Goal: Task Accomplishment & Management: Use online tool/utility

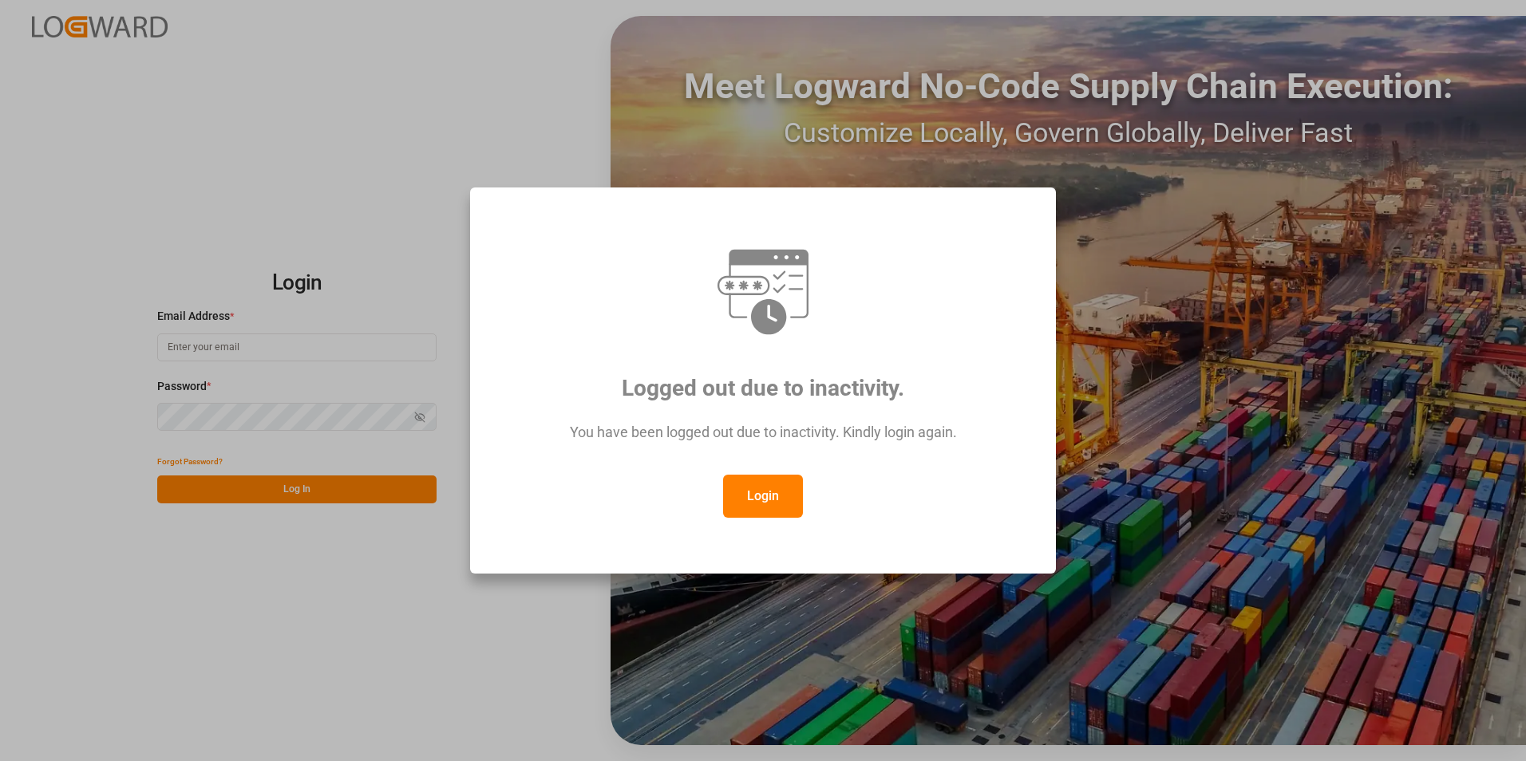
click at [747, 499] on button "Login" at bounding box center [763, 496] width 80 height 43
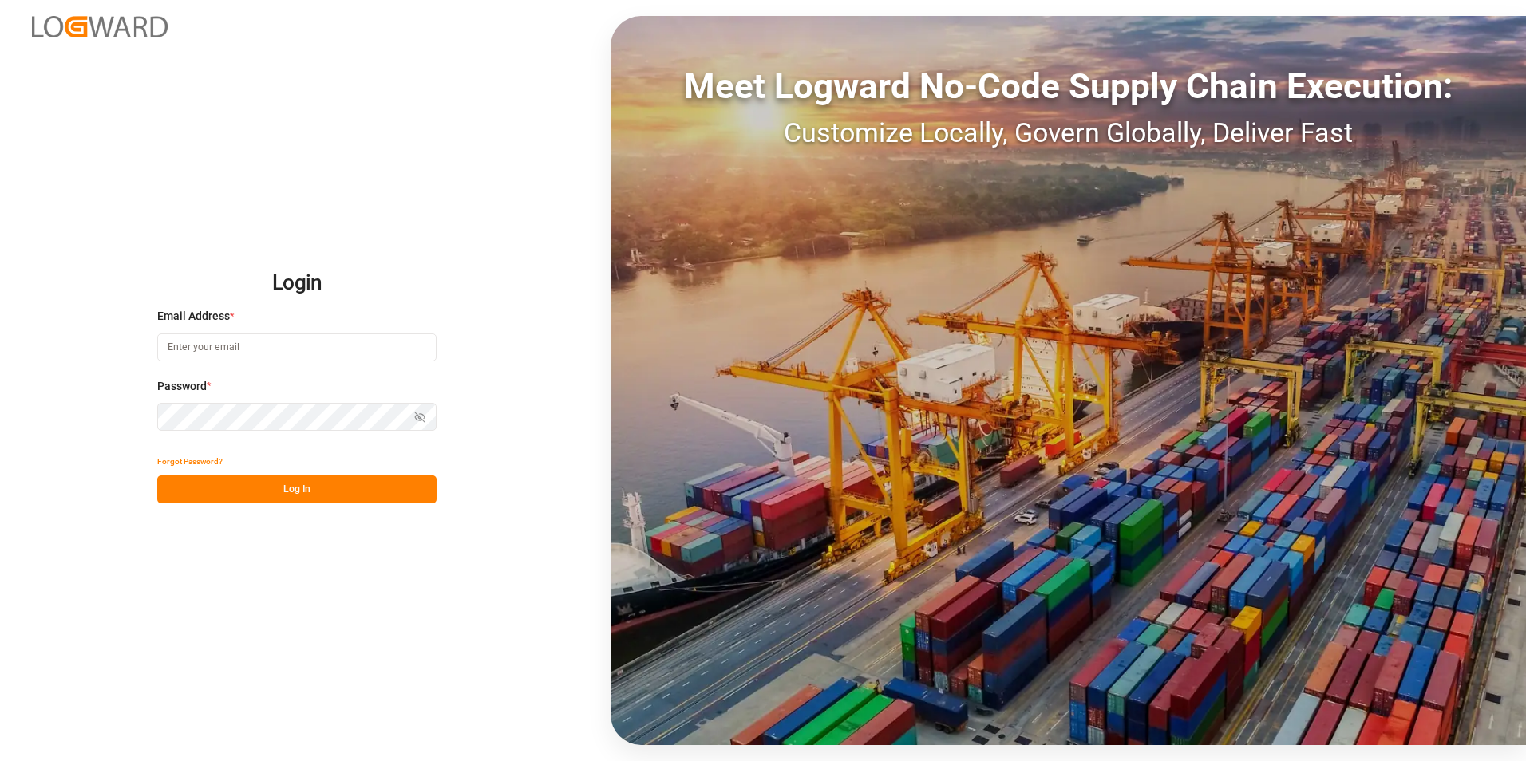
click at [324, 356] on input at bounding box center [296, 348] width 279 height 28
paste input "[EMAIL_ADDRESS][PERSON_NAME][DOMAIN_NAME]"
type input "[EMAIL_ADDRESS][PERSON_NAME][DOMAIN_NAME]"
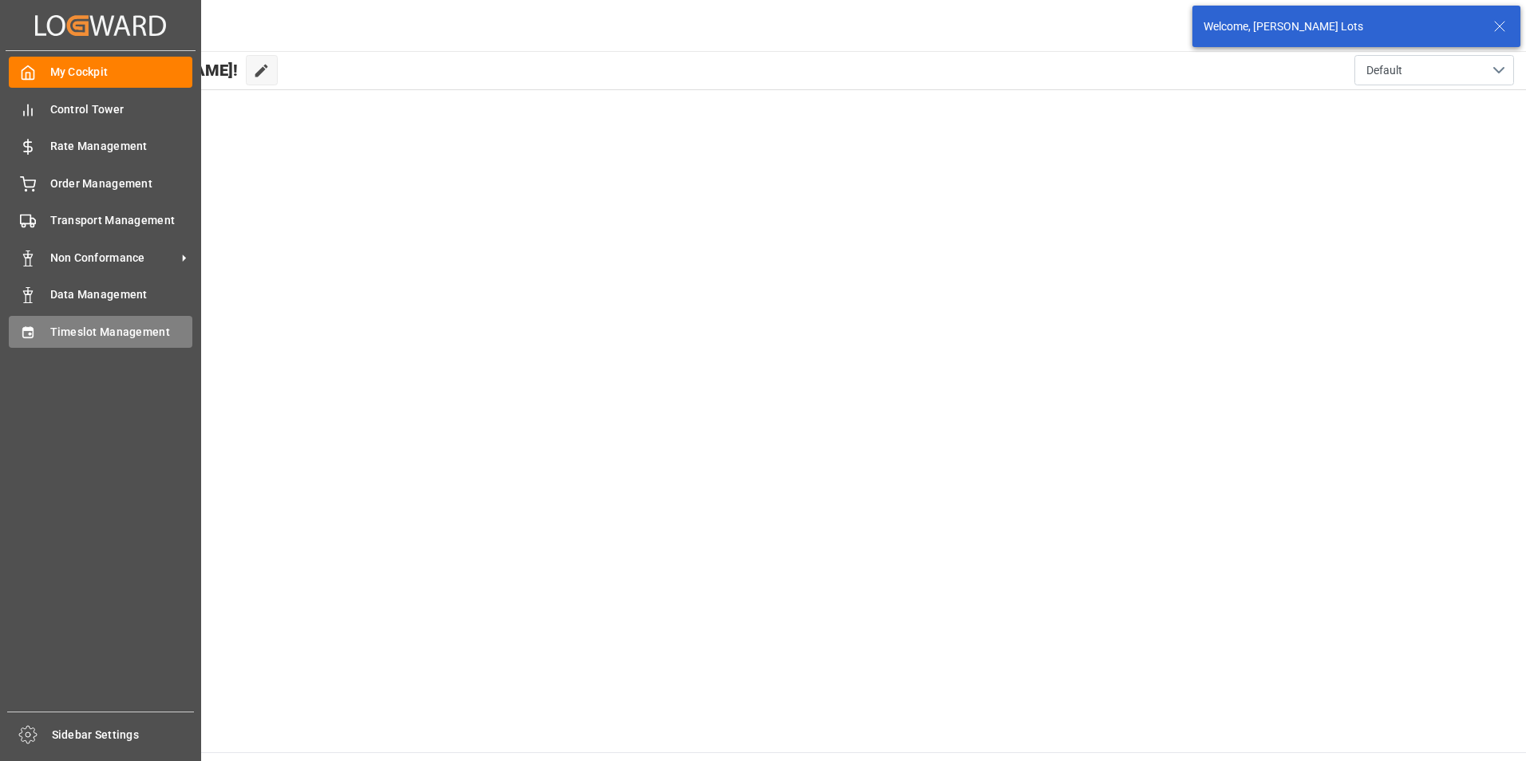
click at [117, 338] on span "Timeslot Management" at bounding box center [121, 332] width 143 height 17
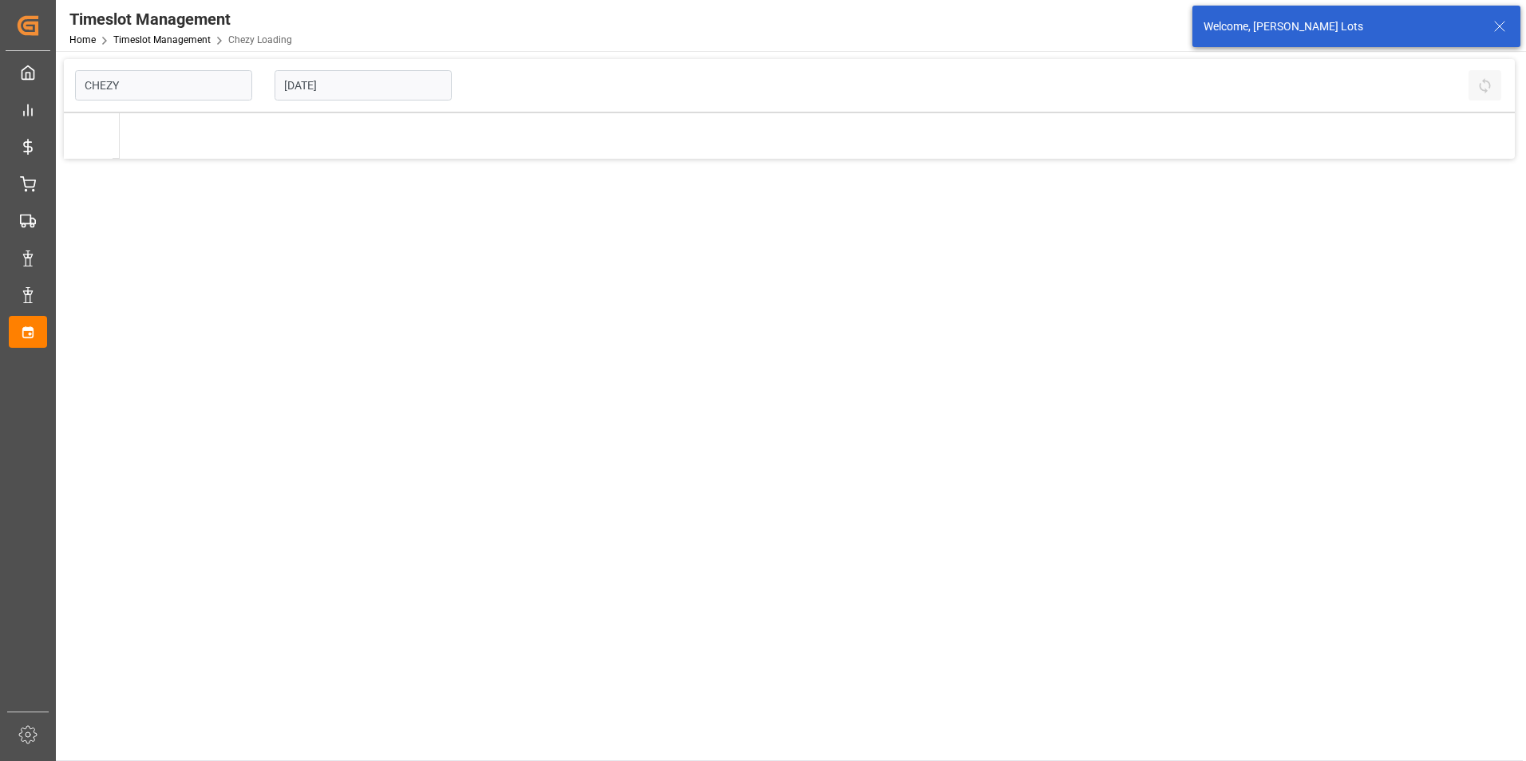
type input "Chezy Loading"
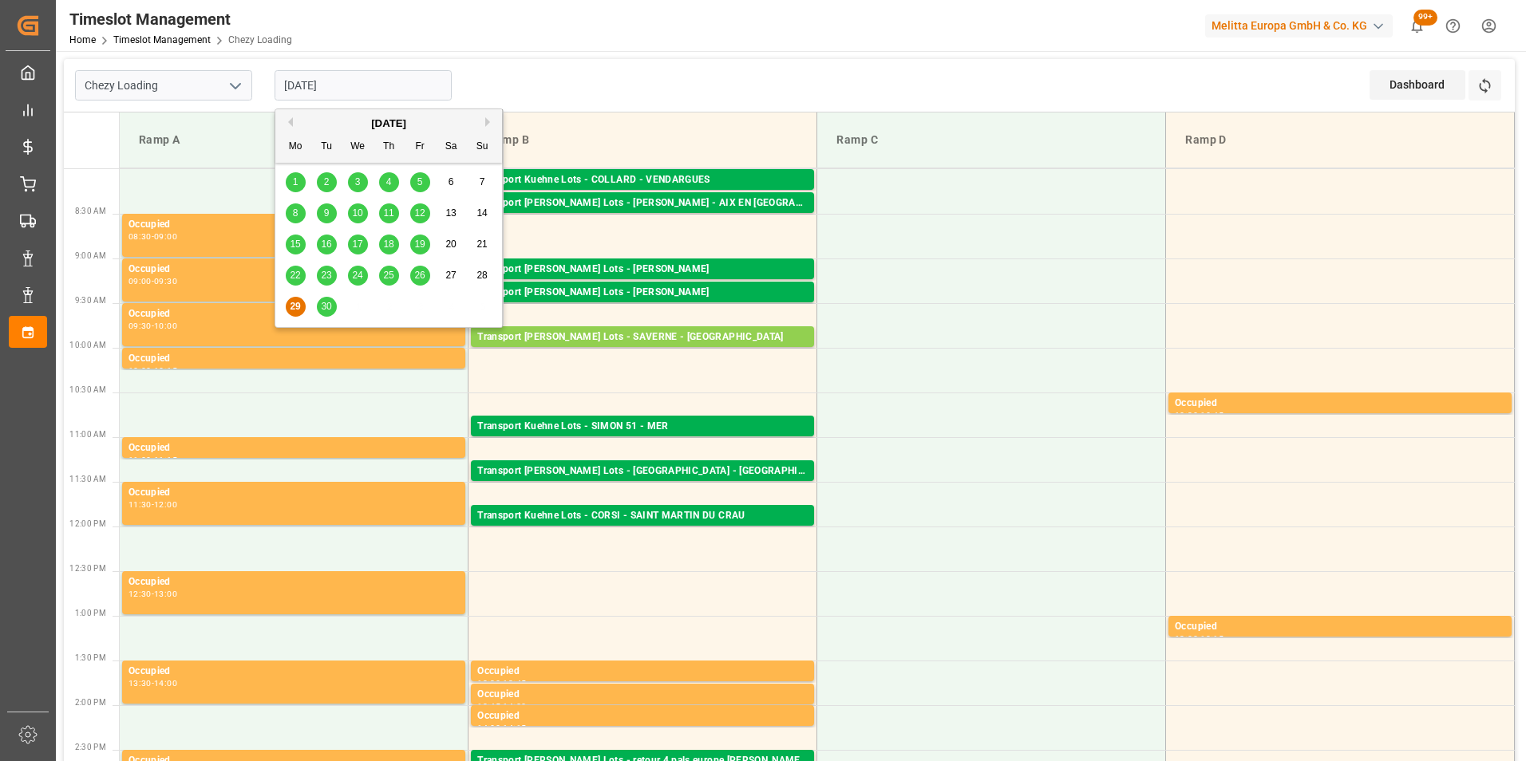
click at [334, 81] on input "[DATE]" at bounding box center [363, 85] width 177 height 30
click at [327, 311] on span "30" at bounding box center [326, 306] width 10 height 11
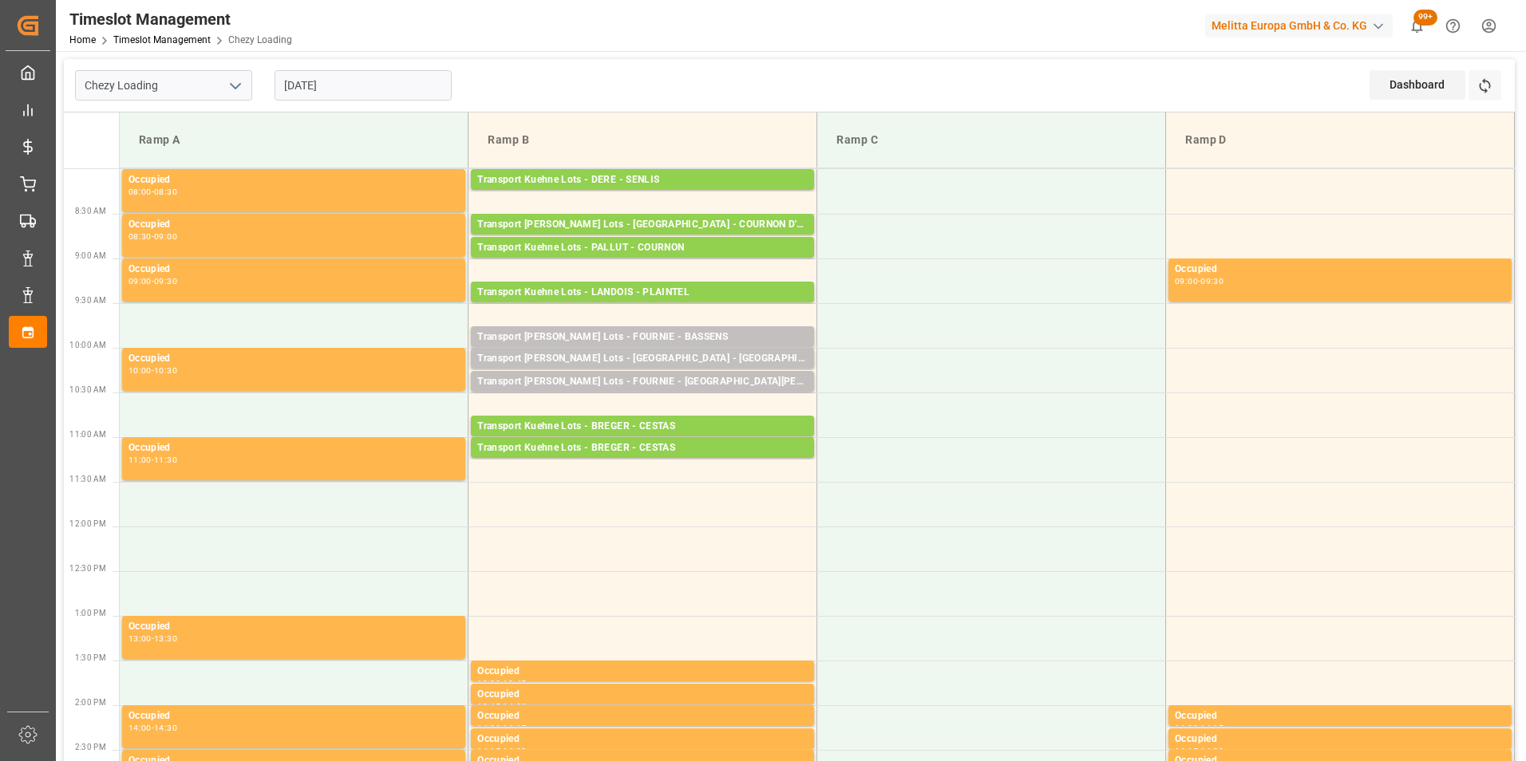
click at [361, 39] on div "Timeslot Management Home Timeslot Management Chezy Loading Melitta Europa GmbH …" at bounding box center [785, 25] width 1481 height 51
click at [342, 93] on input "[DATE]" at bounding box center [363, 85] width 177 height 30
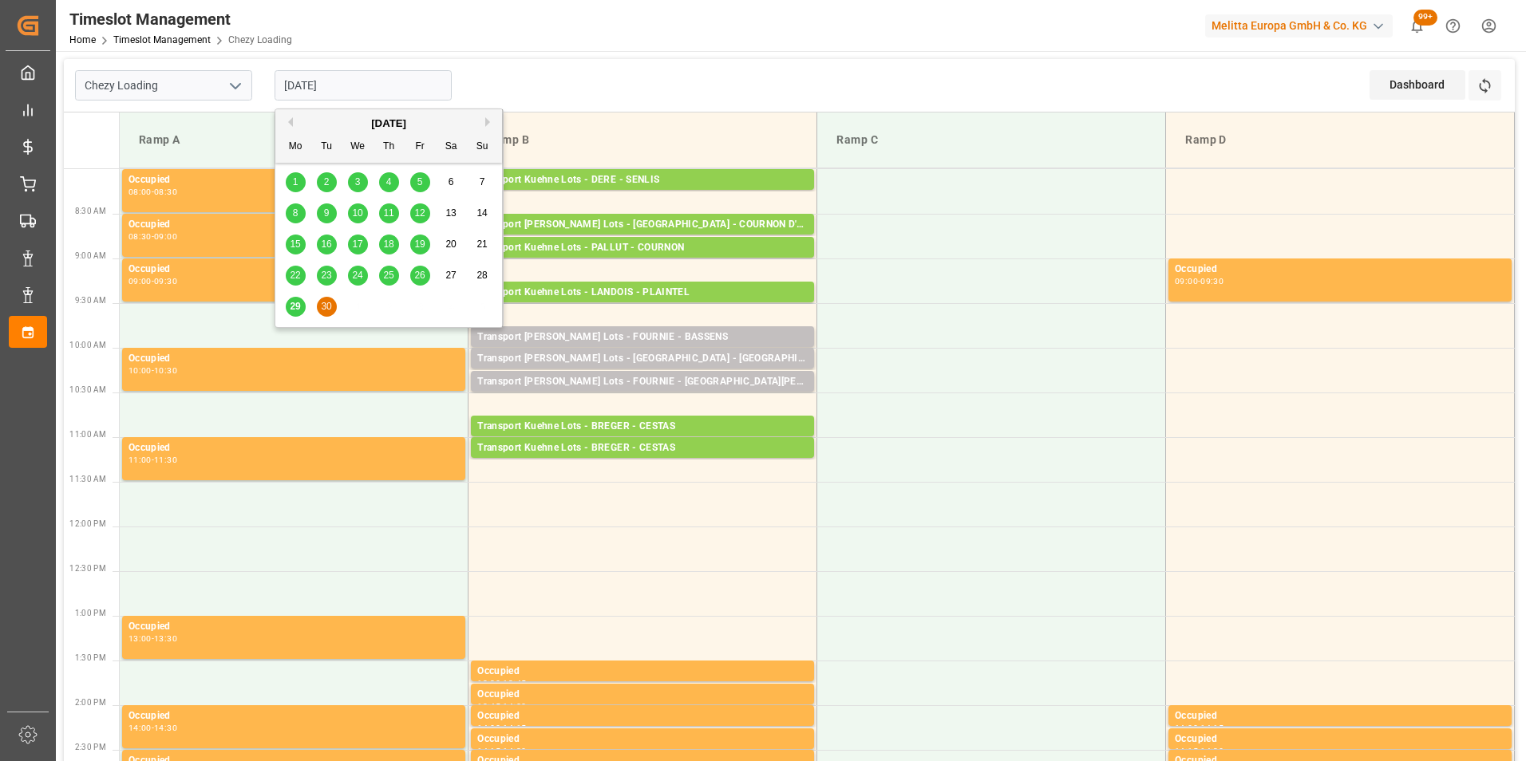
click at [292, 306] on span "29" at bounding box center [295, 306] width 10 height 11
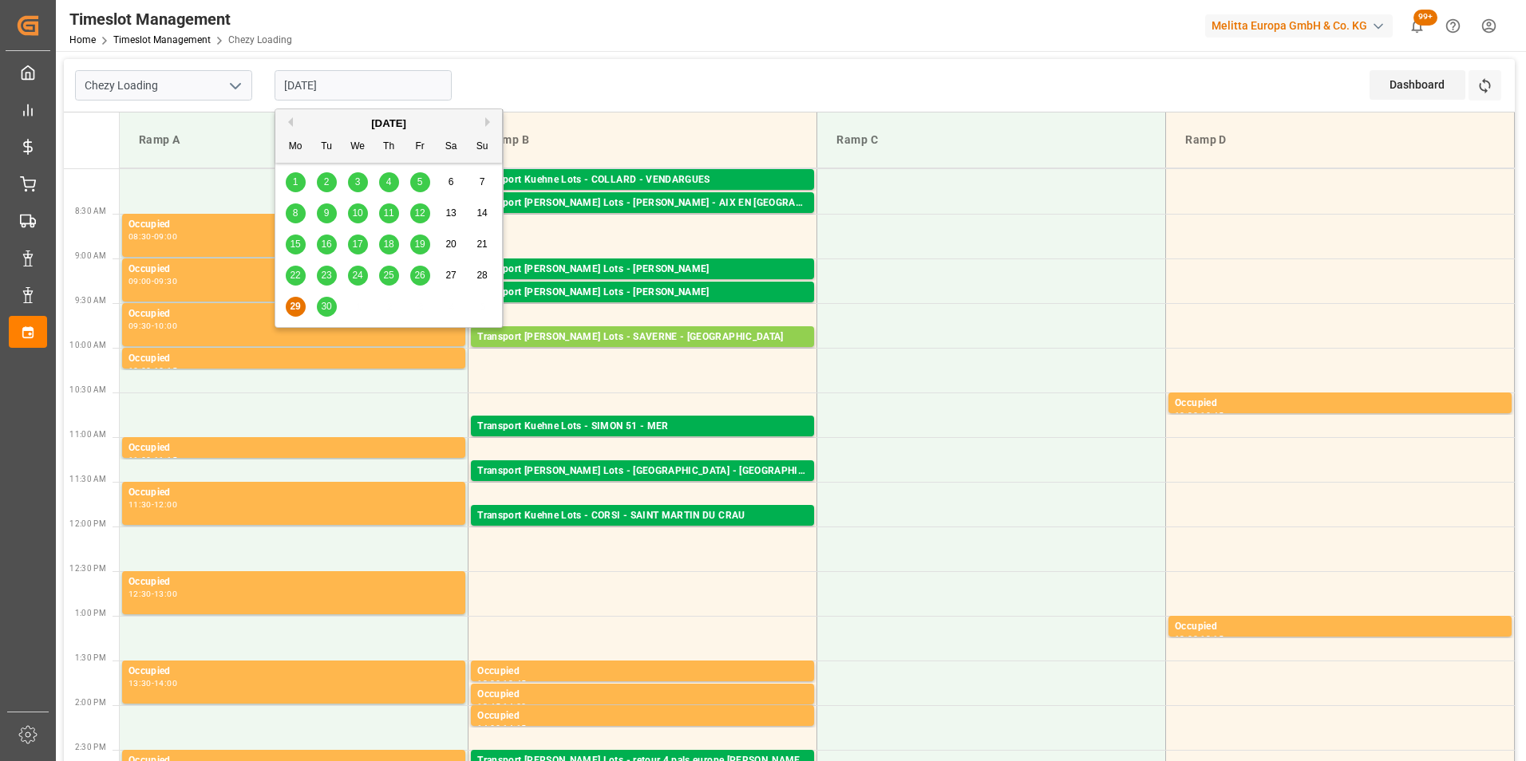
click at [348, 90] on input "[DATE]" at bounding box center [363, 85] width 177 height 30
click at [326, 314] on div "30" at bounding box center [327, 307] width 20 height 19
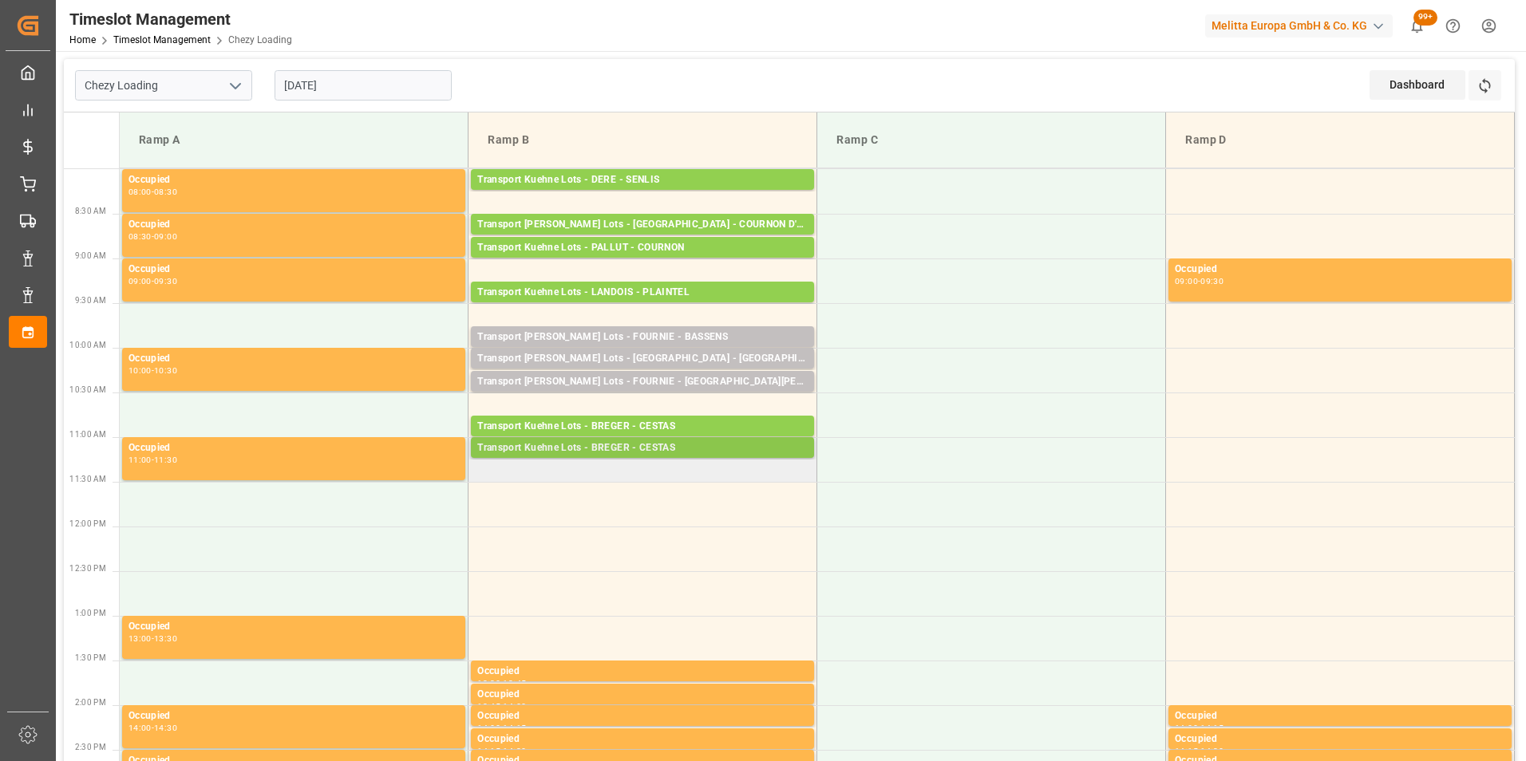
click at [670, 450] on div "Transport Kuehne Lots - BREGER - CESTAS" at bounding box center [642, 449] width 330 height 16
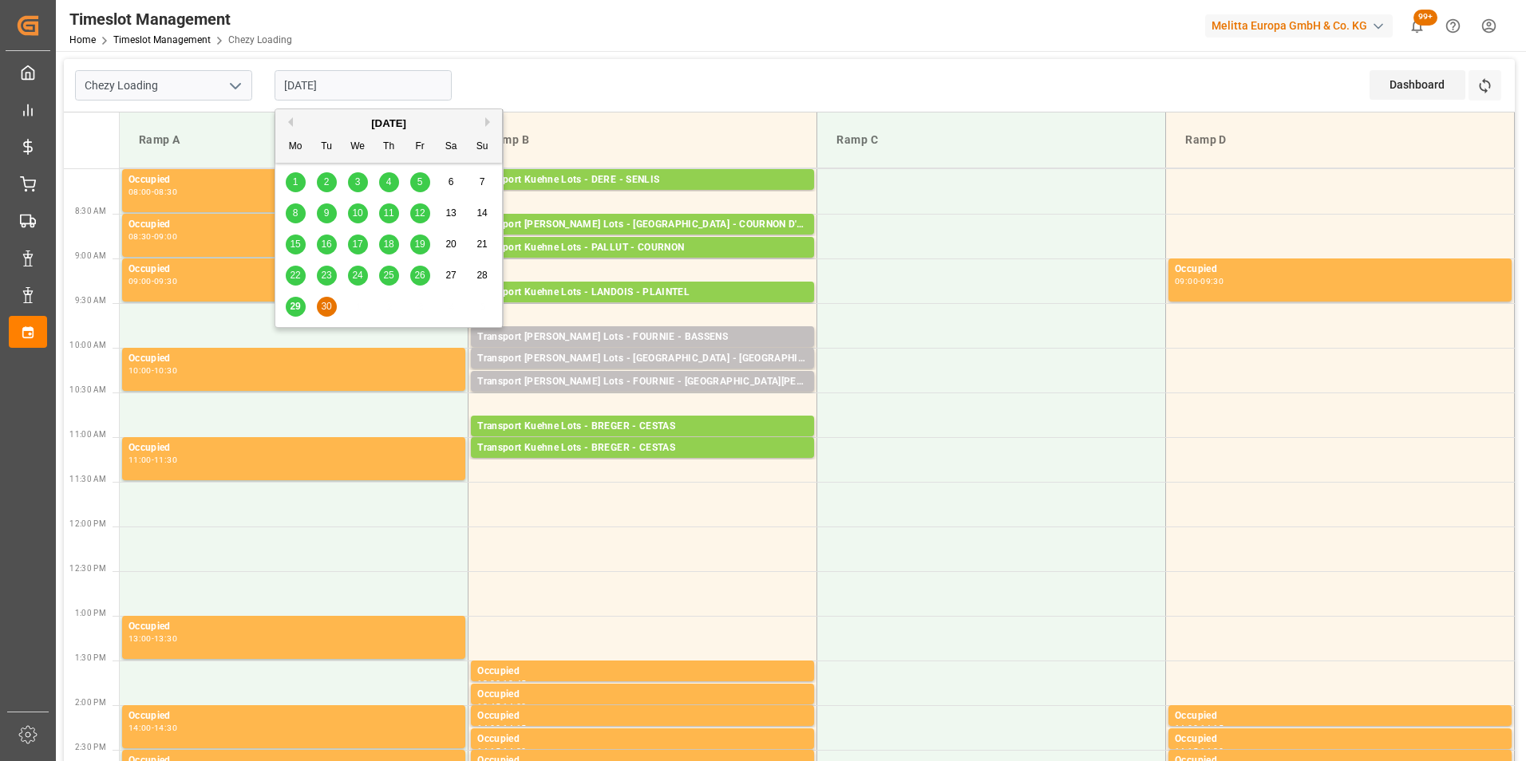
click at [325, 84] on input "[DATE]" at bounding box center [363, 85] width 177 height 30
click at [298, 309] on span "29" at bounding box center [295, 306] width 10 height 11
type input "[DATE]"
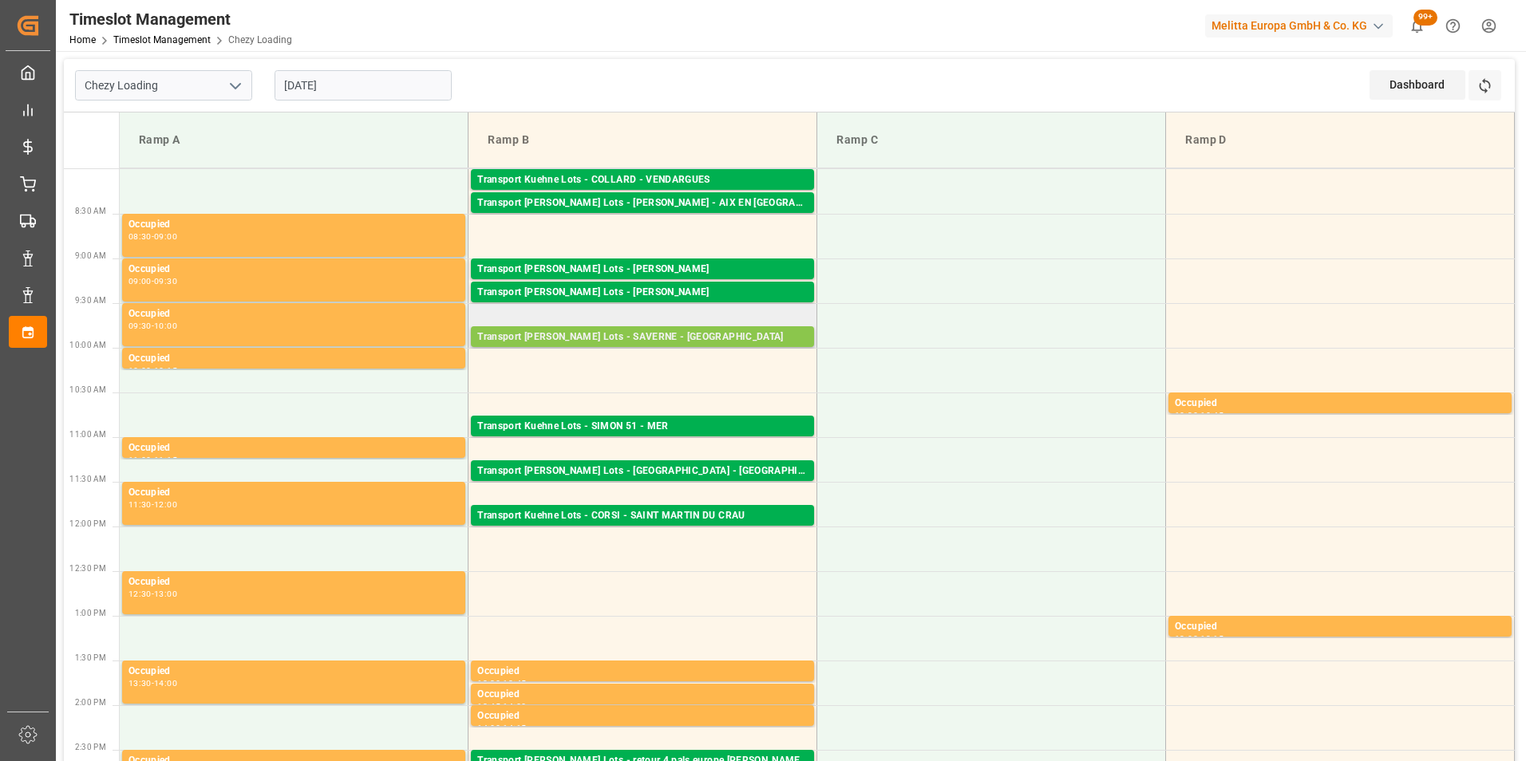
click at [731, 326] on div "Transport [PERSON_NAME] Lots - SAVERNE - SARREBOURG Pallets: 1,TU: ,City: [GEOG…" at bounding box center [642, 336] width 343 height 21
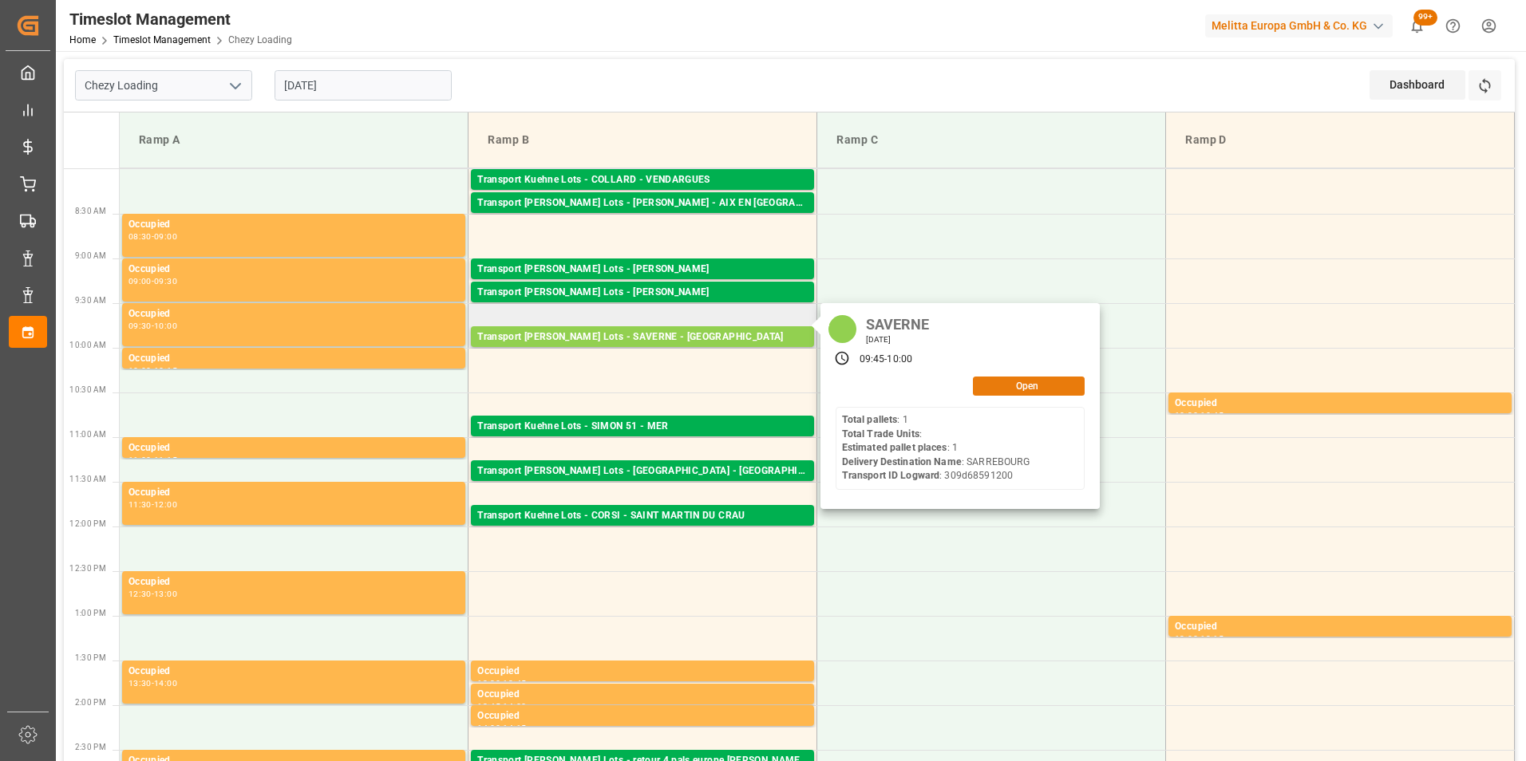
click at [1011, 385] on button "Open" at bounding box center [1029, 386] width 112 height 19
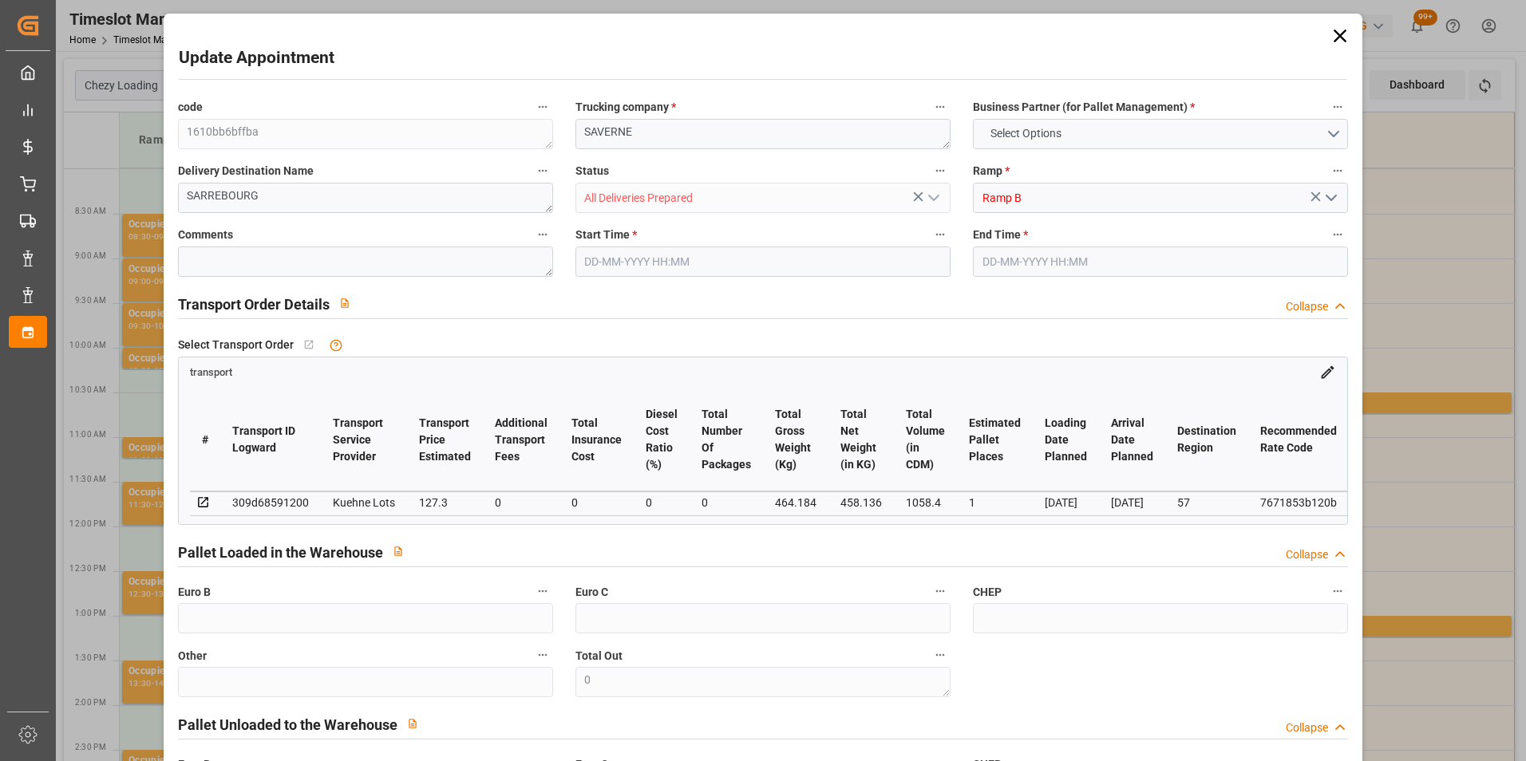
type input "1"
type input "127.3"
type input "0"
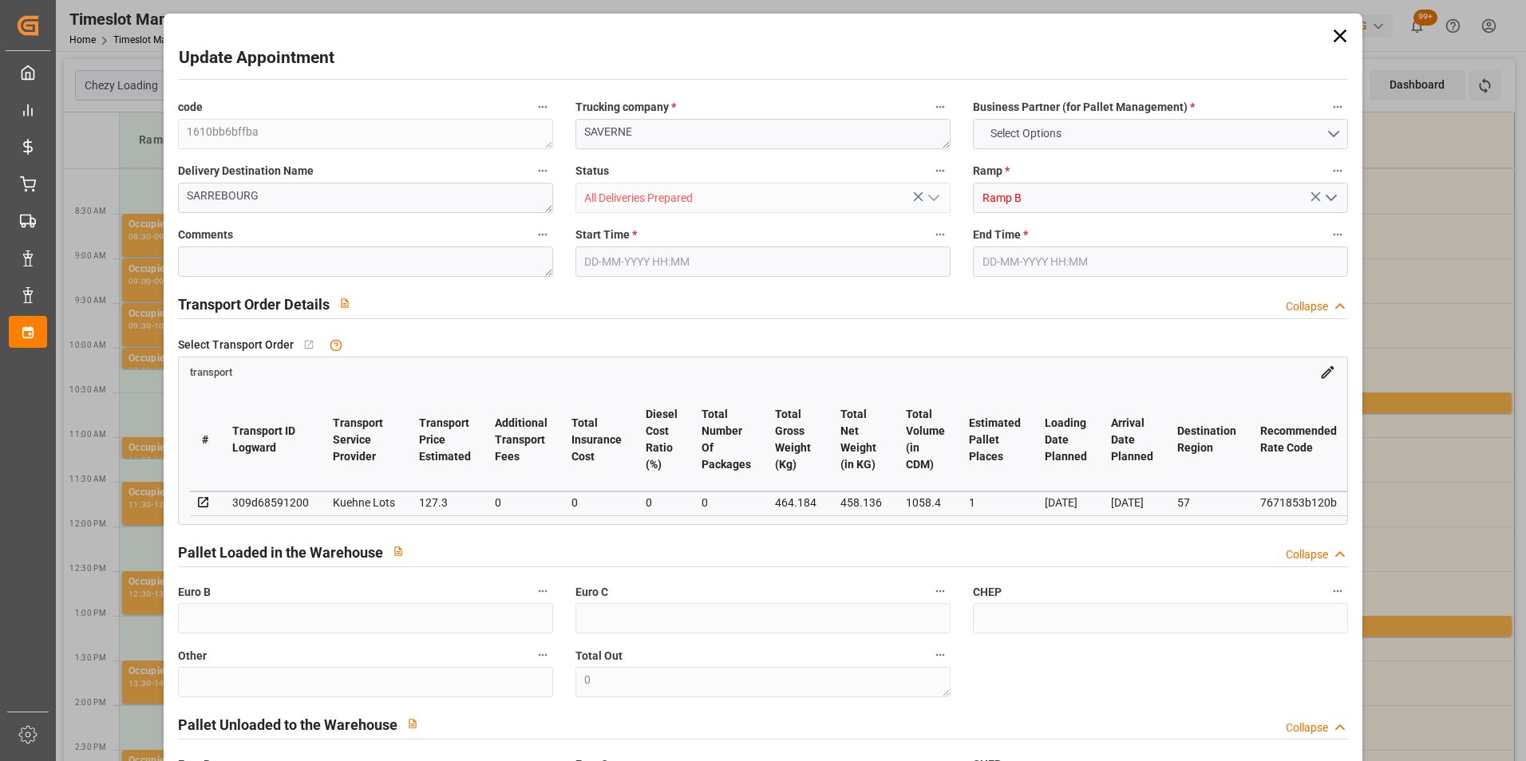
type input "127.3"
type input "0"
type input "458.136"
type input "512"
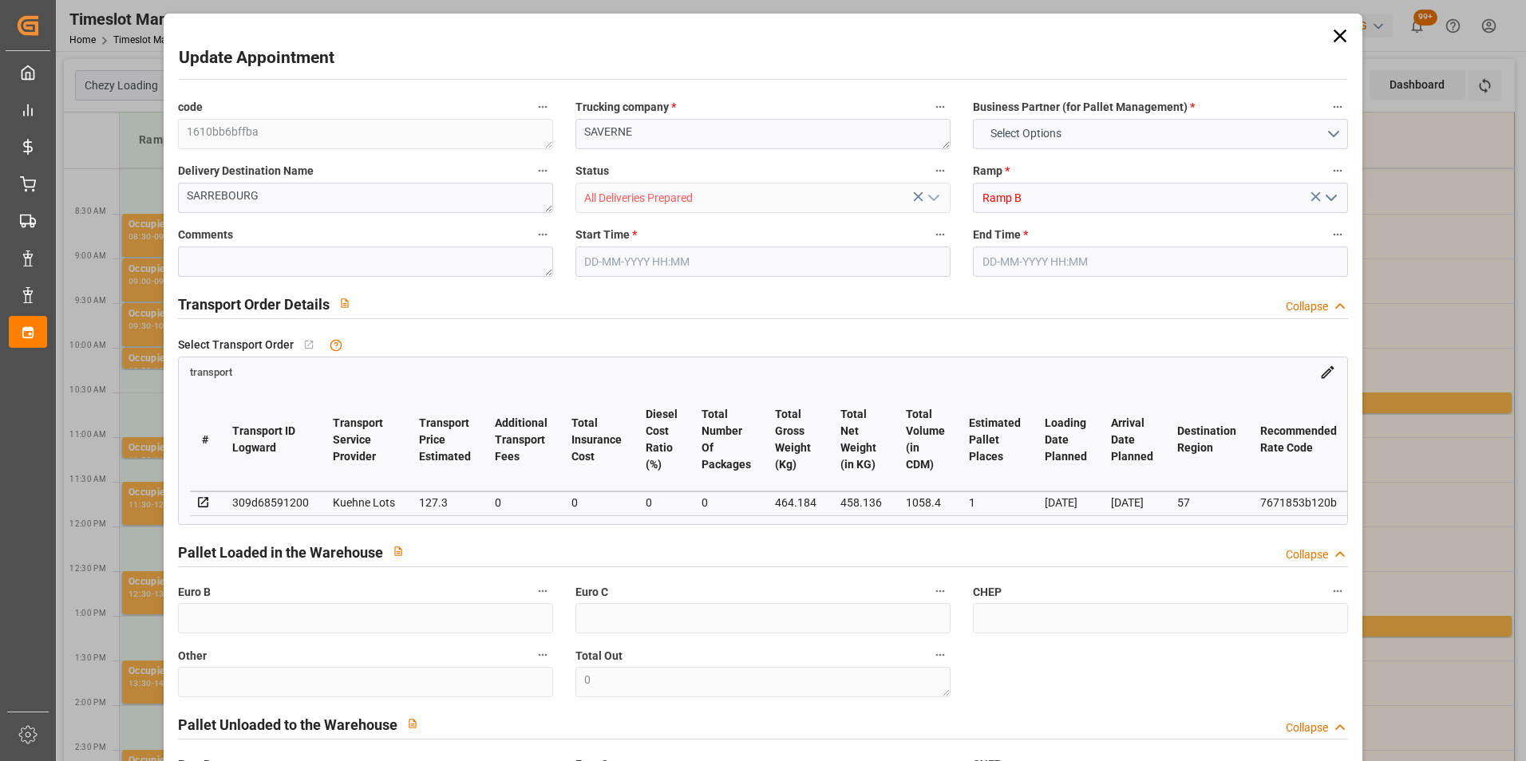
type input "1058.4"
type input "57"
type input "1"
type input "0"
type input "1"
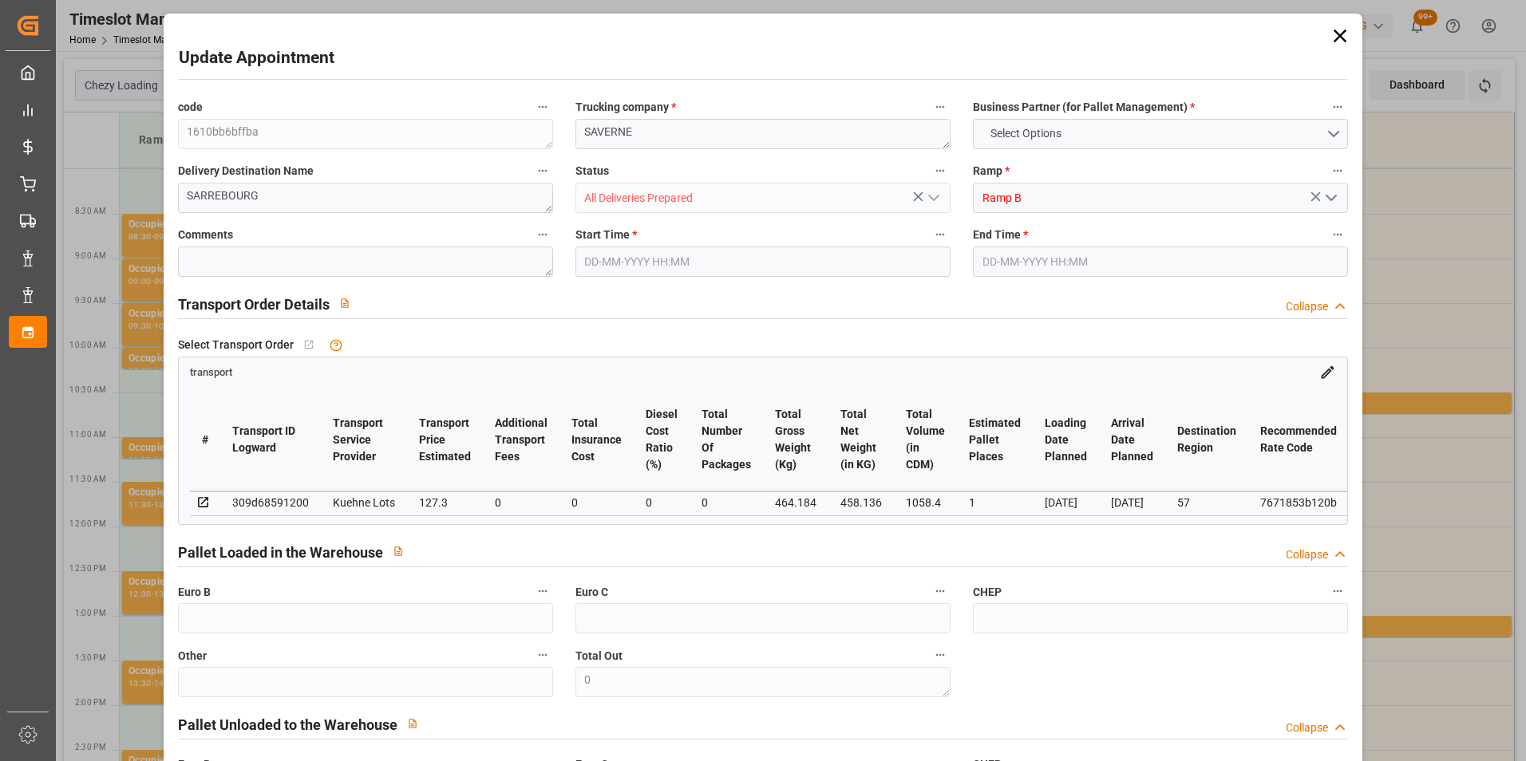
type input "101"
type input "464.184"
type input "0"
type input "4710.8598"
type input "0"
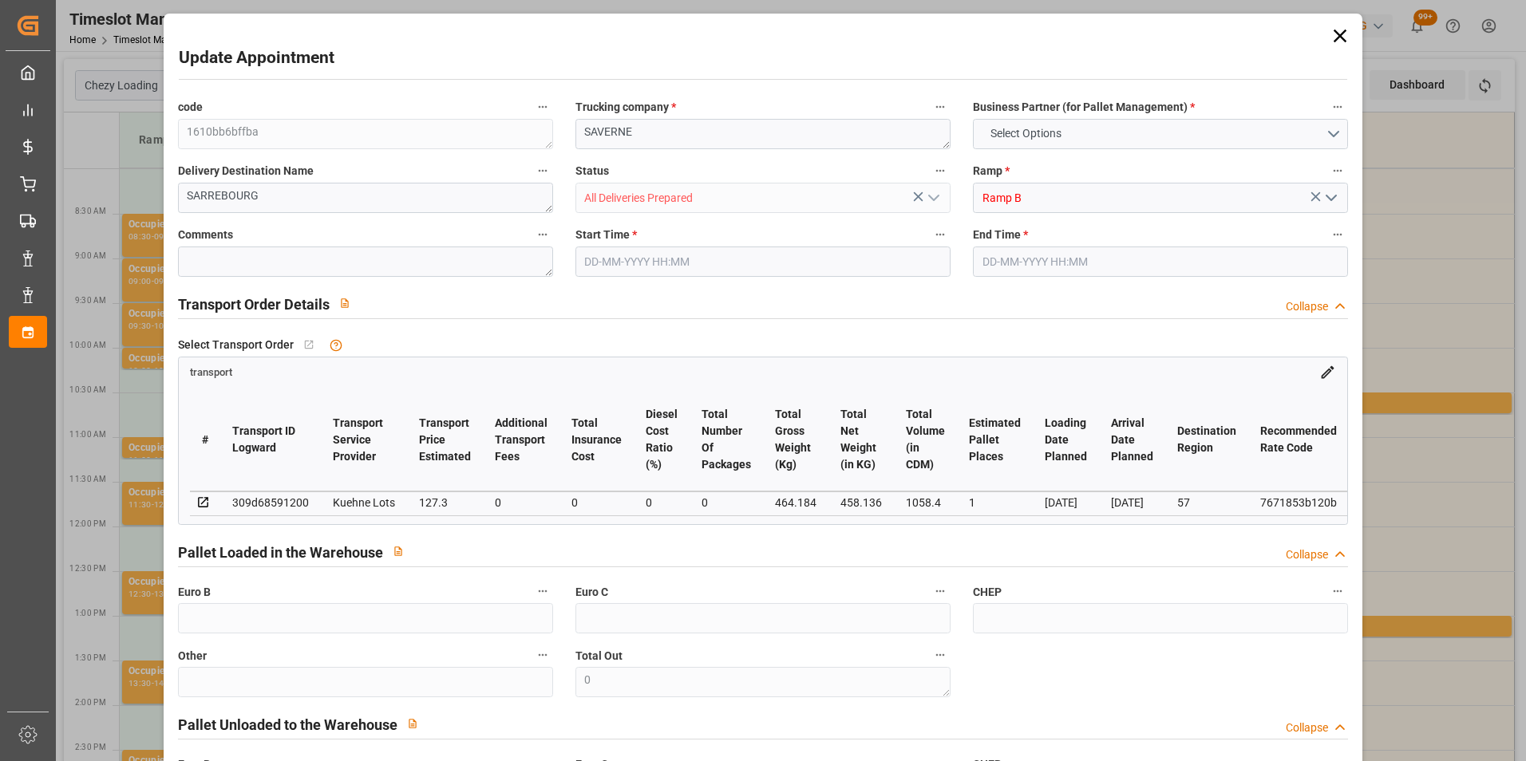
type input "0"
type input "21"
type input "35"
type input "[DATE] 09:45"
type input "[DATE] 10:00"
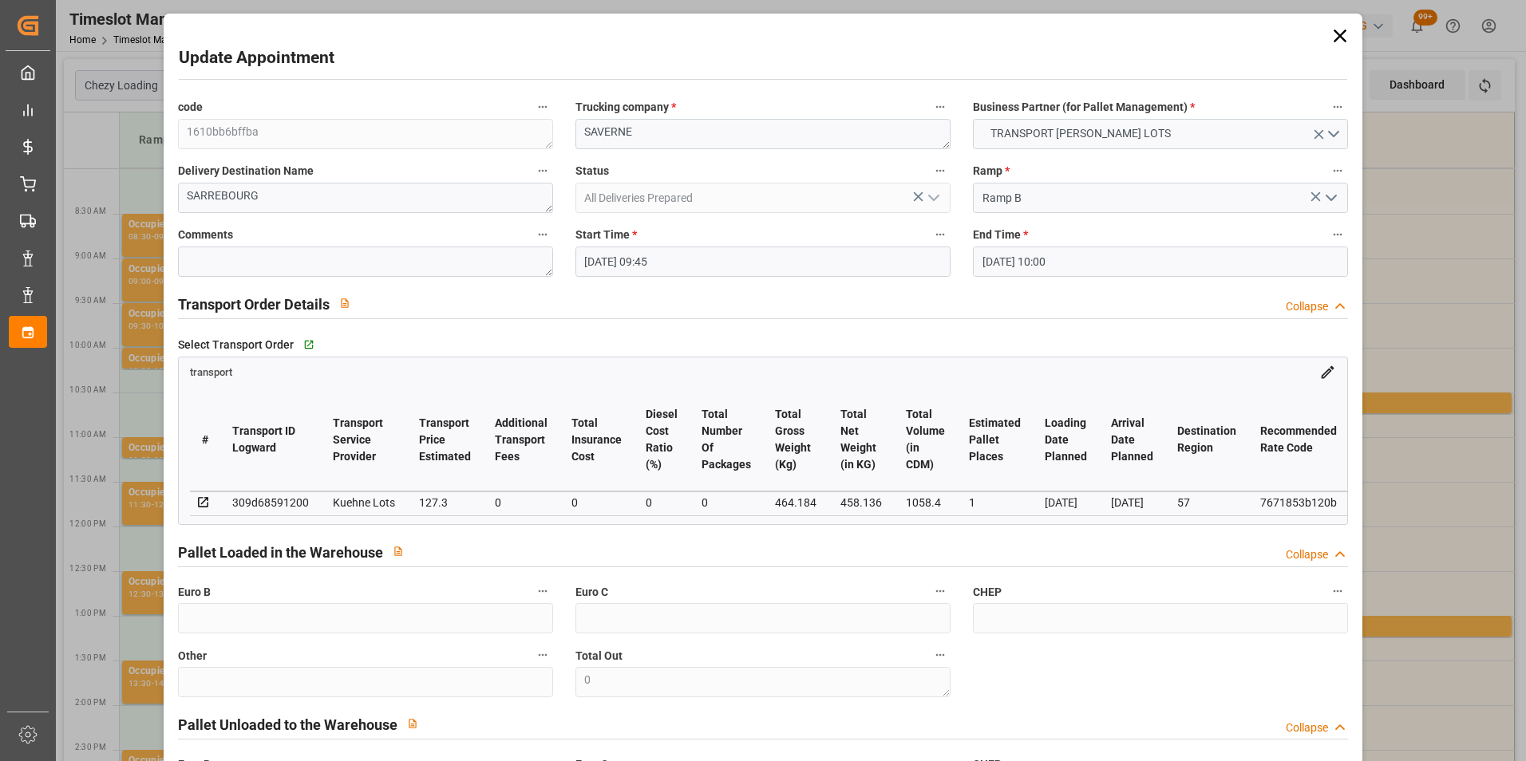
type input "[DATE] 14:38"
type input "[DATE] 11:38"
type input "[DATE]"
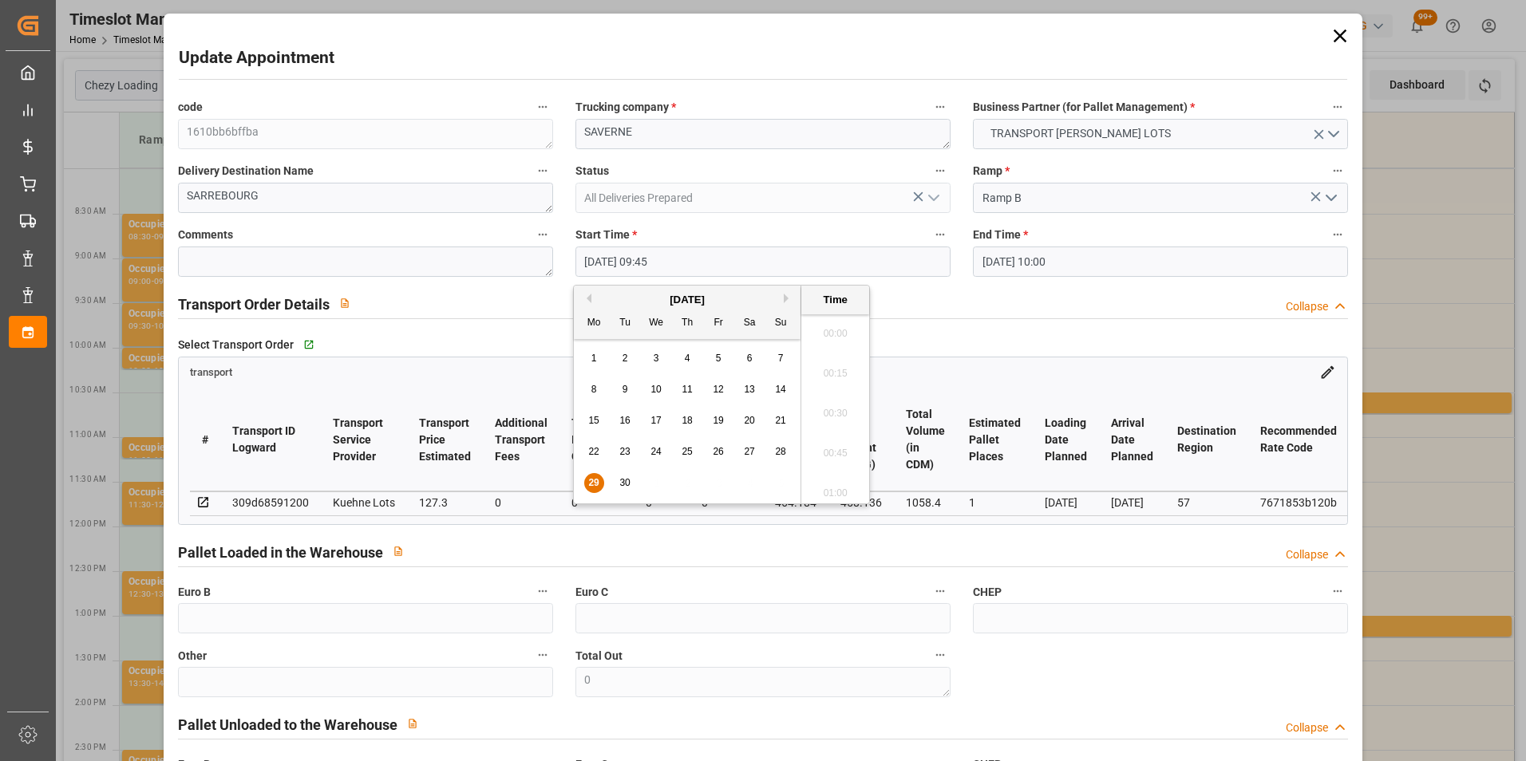
click at [613, 256] on input "[DATE] 09:45" at bounding box center [762, 262] width 375 height 30
click at [614, 481] on div "29 30 1 2 3 4 5" at bounding box center [688, 483] width 218 height 31
click at [619, 480] on span "30" at bounding box center [624, 482] width 10 height 11
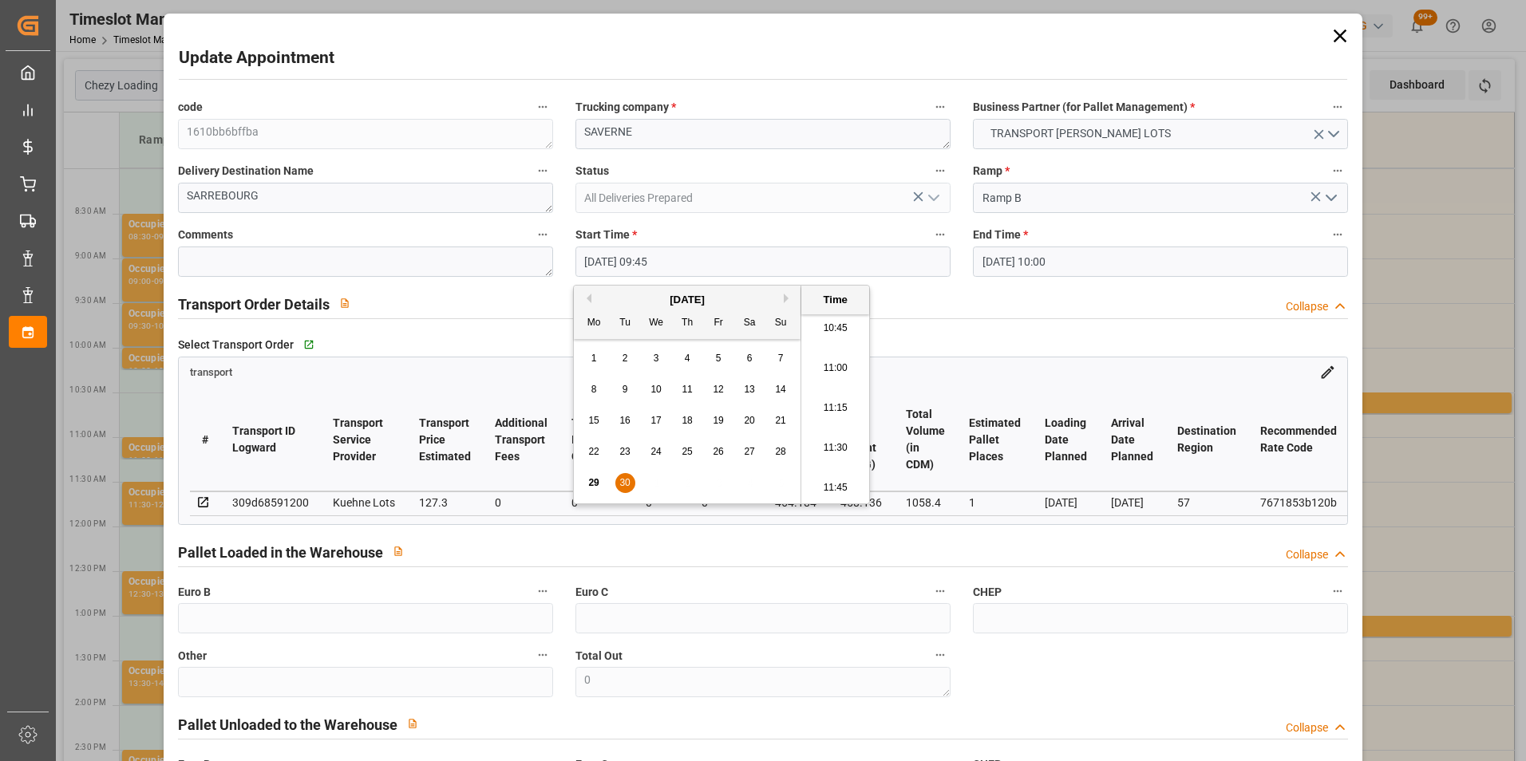
click at [844, 438] on li "11:30" at bounding box center [835, 449] width 68 height 40
type input "[DATE] 11:30"
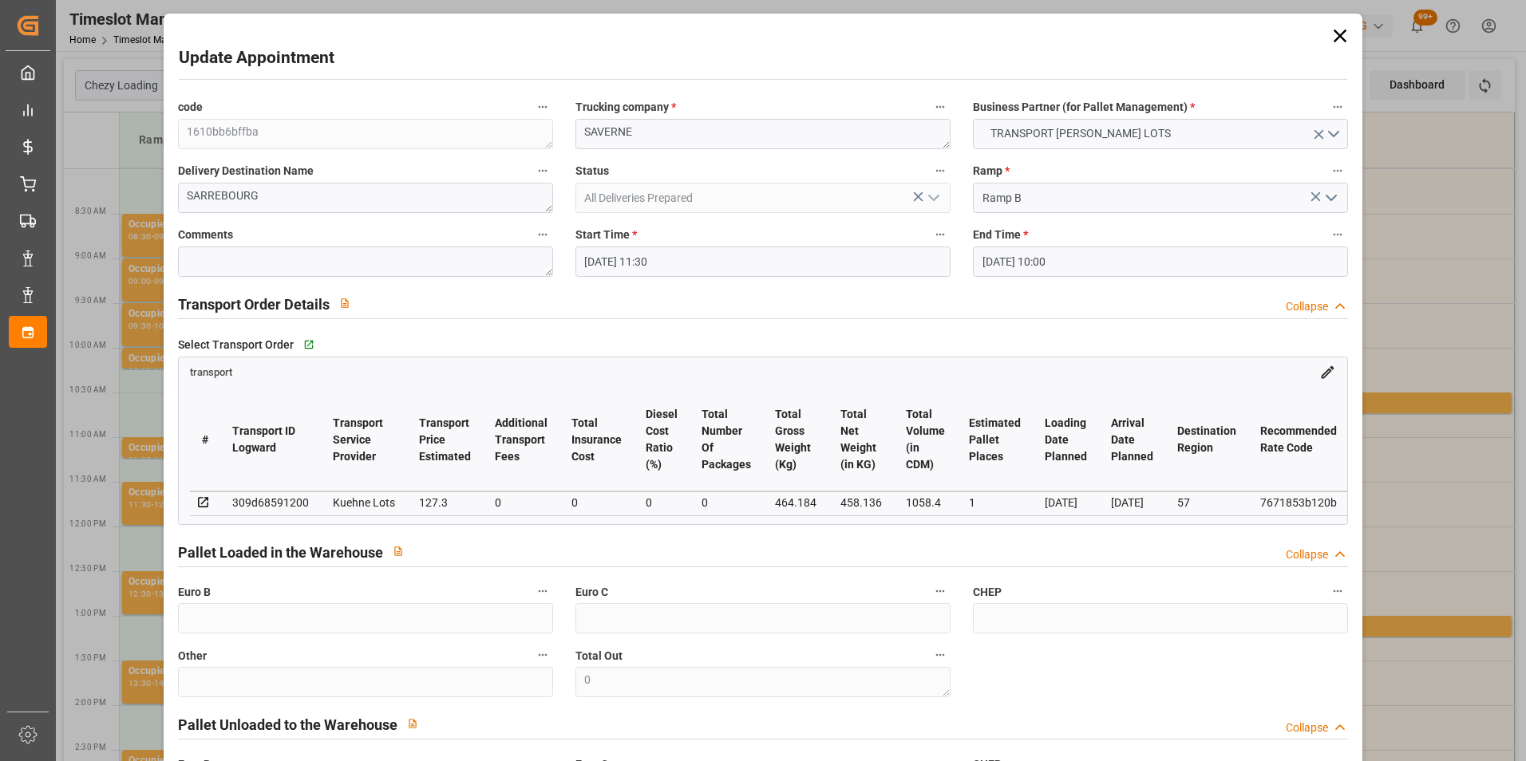
click at [1051, 265] on input "[DATE] 10:00" at bounding box center [1160, 262] width 375 height 30
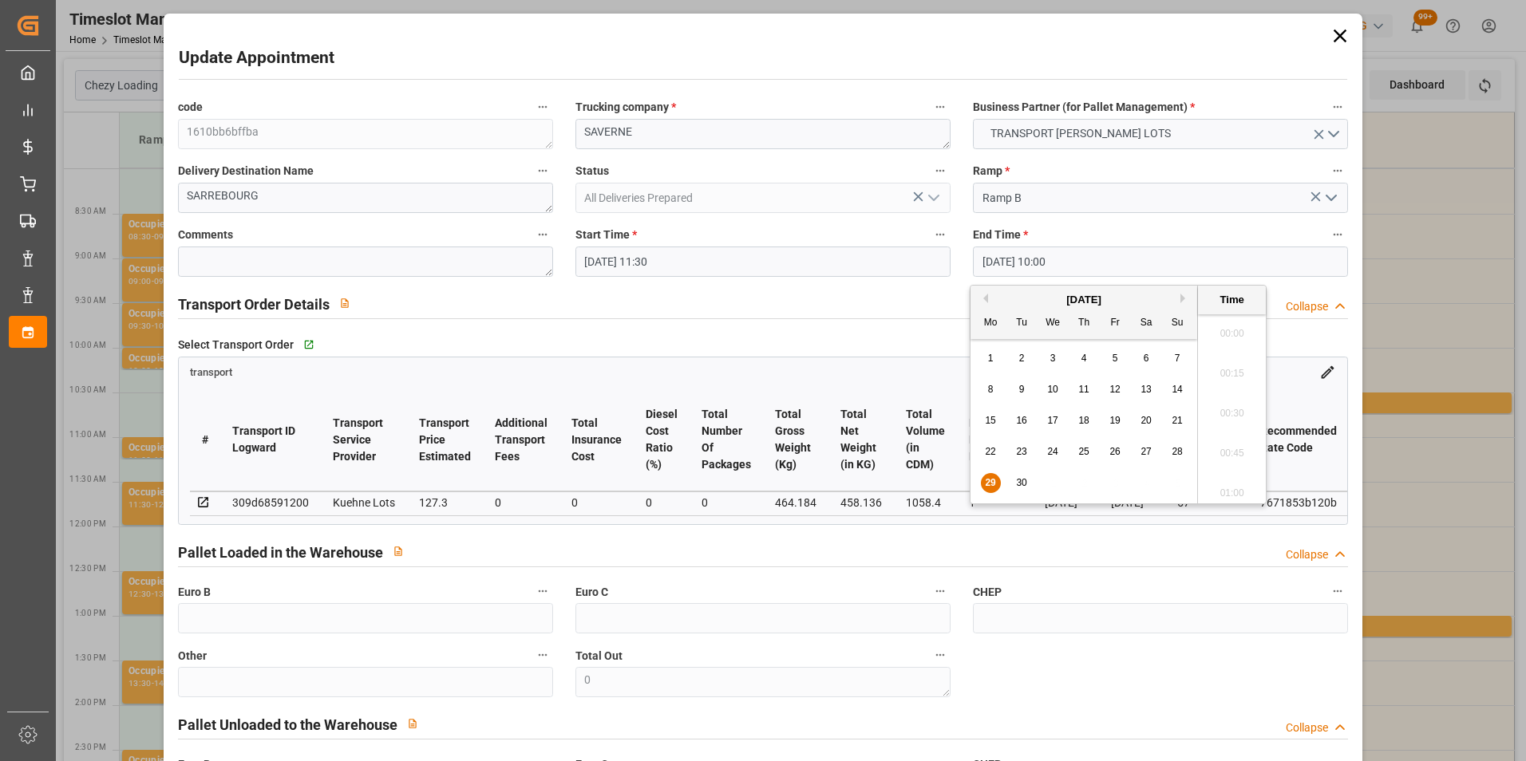
scroll to position [1522, 0]
click at [1022, 478] on span "30" at bounding box center [1021, 482] width 10 height 11
click at [1240, 359] on li "11:45" at bounding box center [1232, 369] width 68 height 40
type input "[DATE] 11:45"
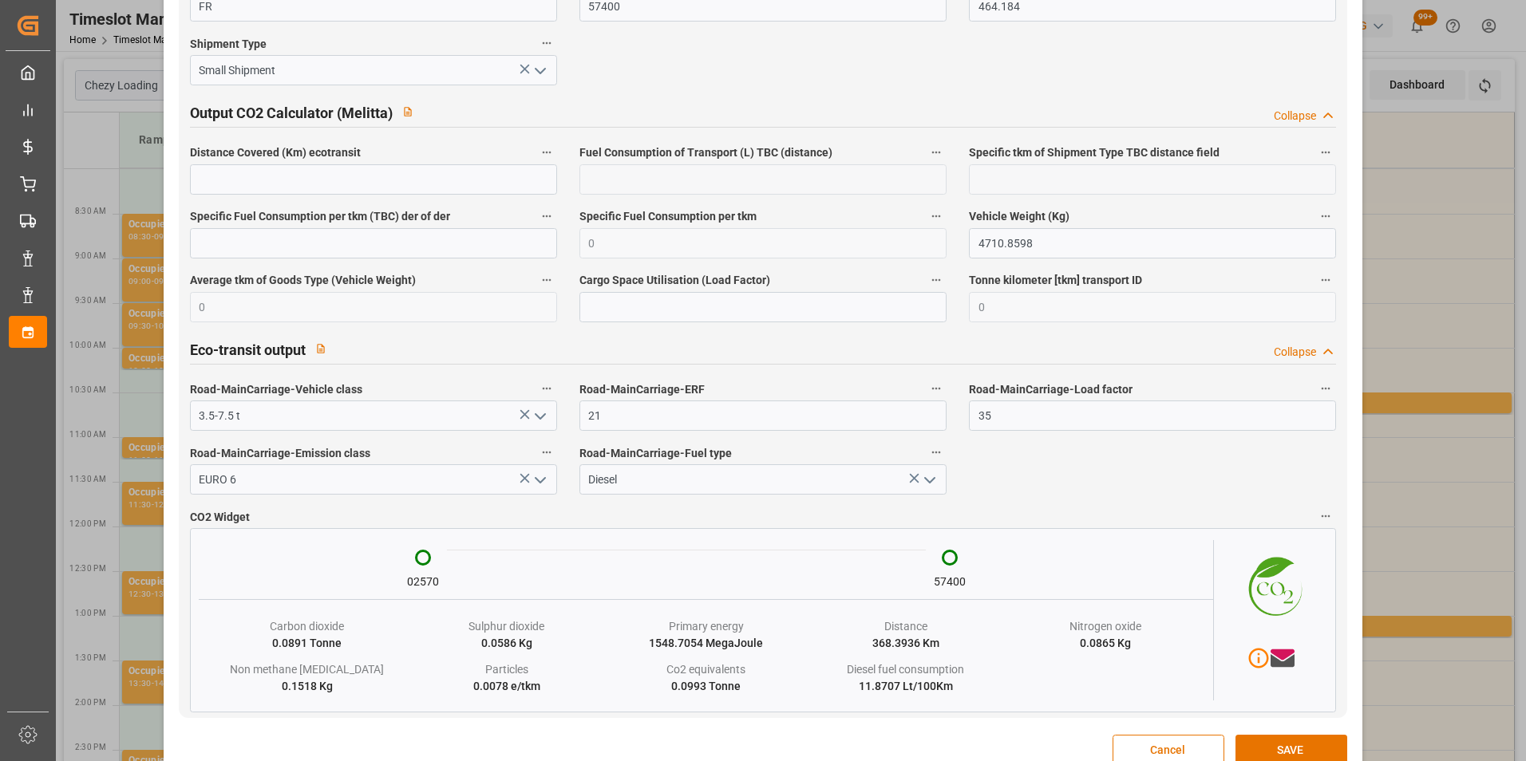
scroll to position [2604, 0]
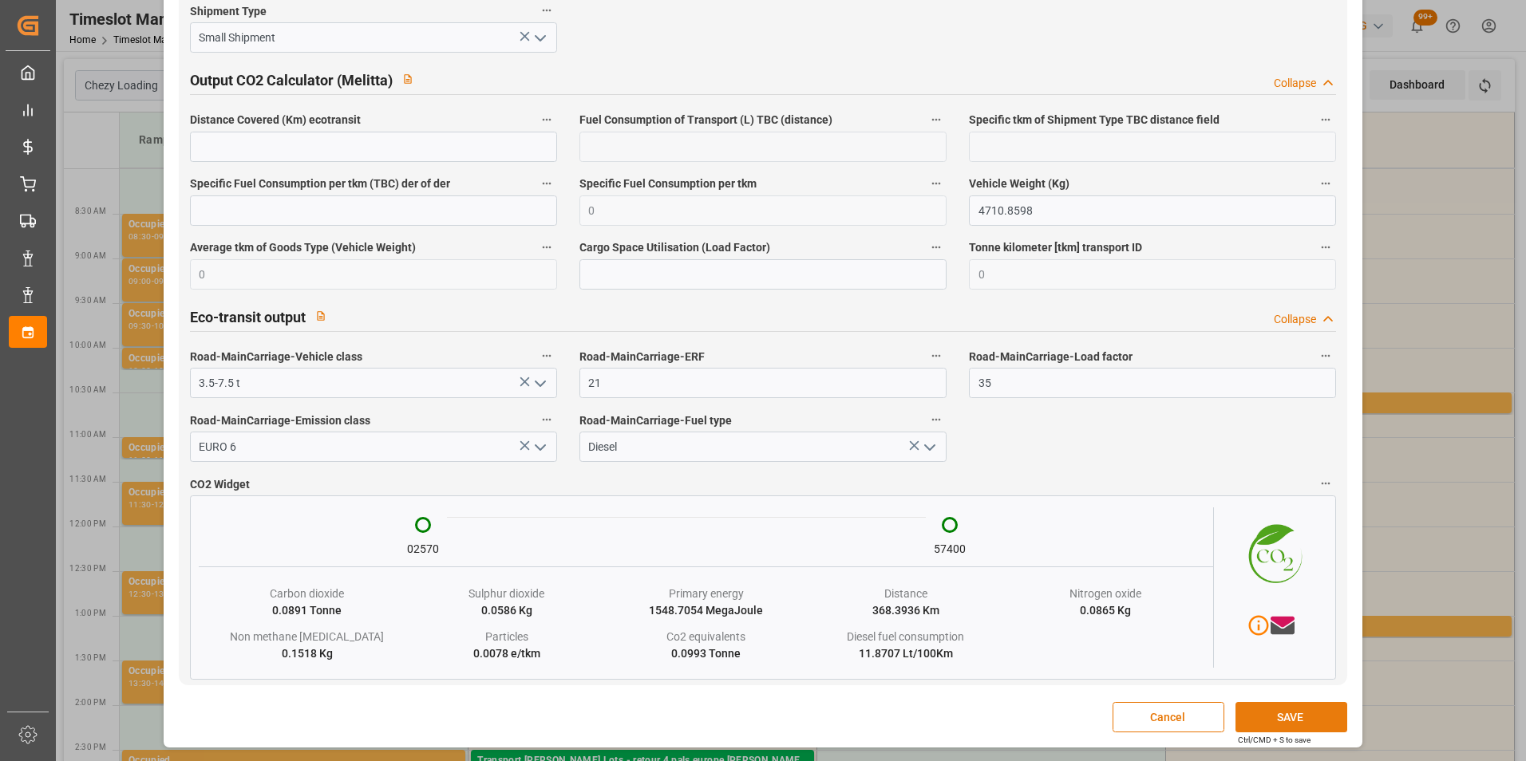
click at [1285, 720] on button "SAVE" at bounding box center [1291, 717] width 112 height 30
